Goal: Task Accomplishment & Management: Use online tool/utility

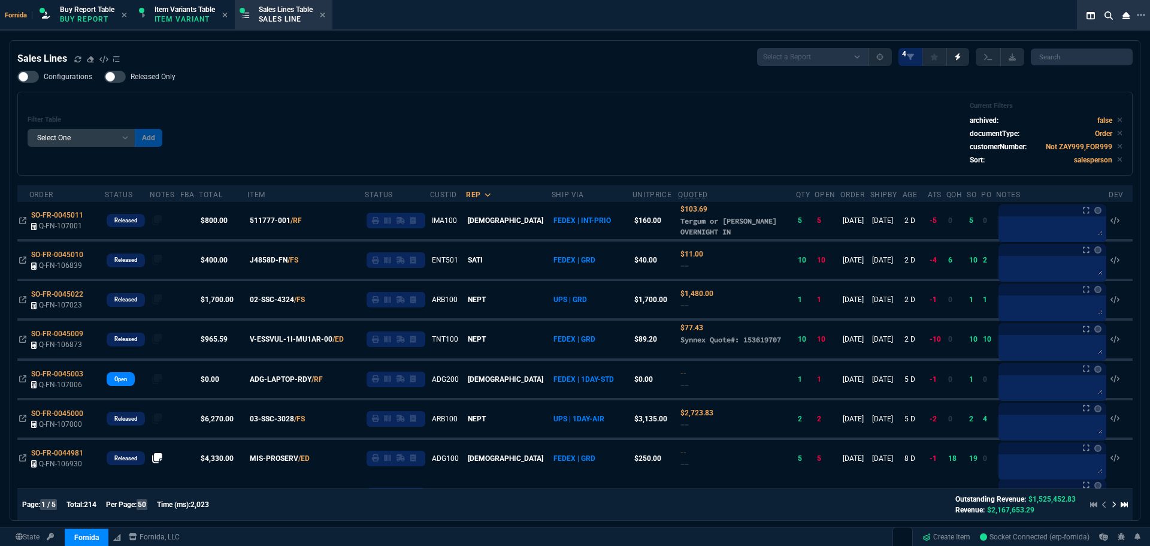
select select "1: BROV"
select select
click at [77, 61] on icon at bounding box center [77, 59] width 7 height 7
click at [305, 62] on div "Sales Lines Select a Report NEW QUERY SonicWall Sale AMZ (MTD) NEW QUERY INS100…" at bounding box center [575, 57] width 1116 height 18
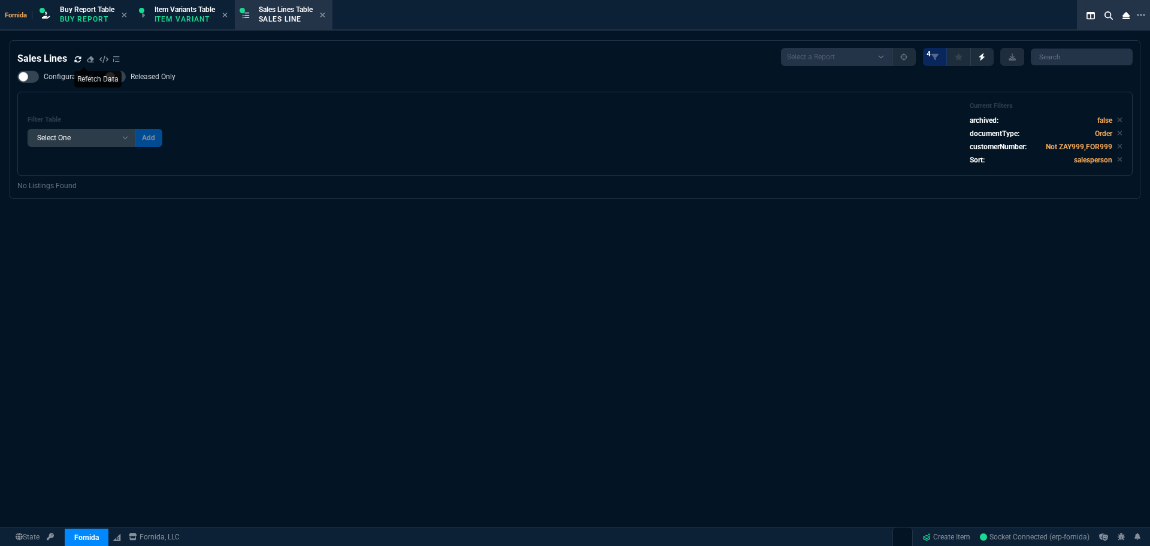
click at [77, 59] on icon at bounding box center [77, 59] width 7 height 7
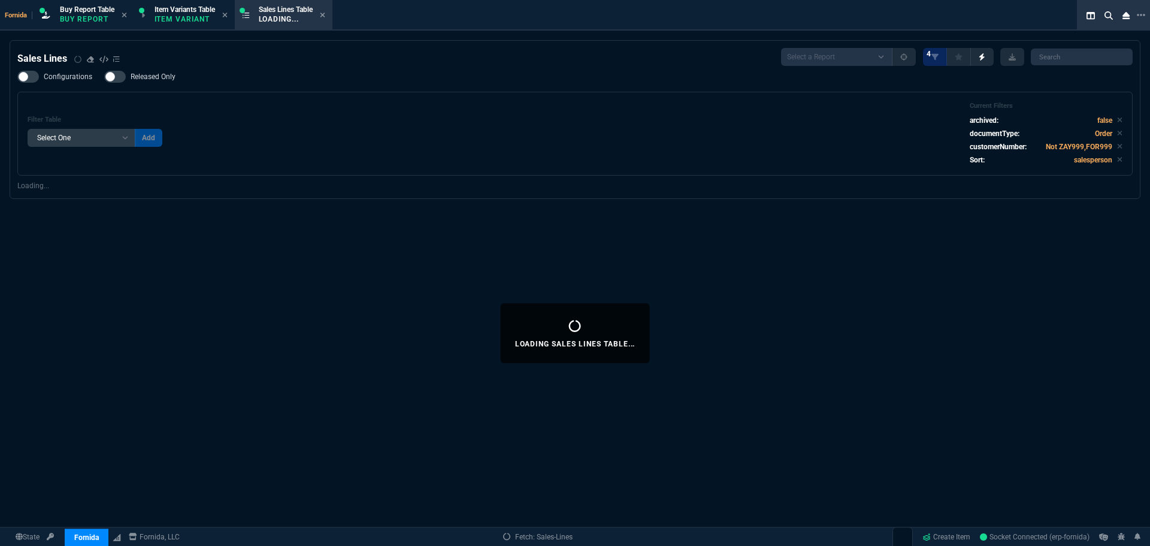
drag, startPoint x: 342, startPoint y: 80, endPoint x: 312, endPoint y: 4, distance: 82.0
click at [343, 80] on div "Configurations Released Only Filter Table Select One Add Filter () Age () ATS (…" at bounding box center [575, 123] width 1116 height 105
click at [263, 112] on div "Filter Table Select One Add Filter () Age () ATS () Cond (itemVariantCode) Cust…" at bounding box center [575, 134] width 1095 height 64
